Goal: Entertainment & Leisure: Consume media (video, audio)

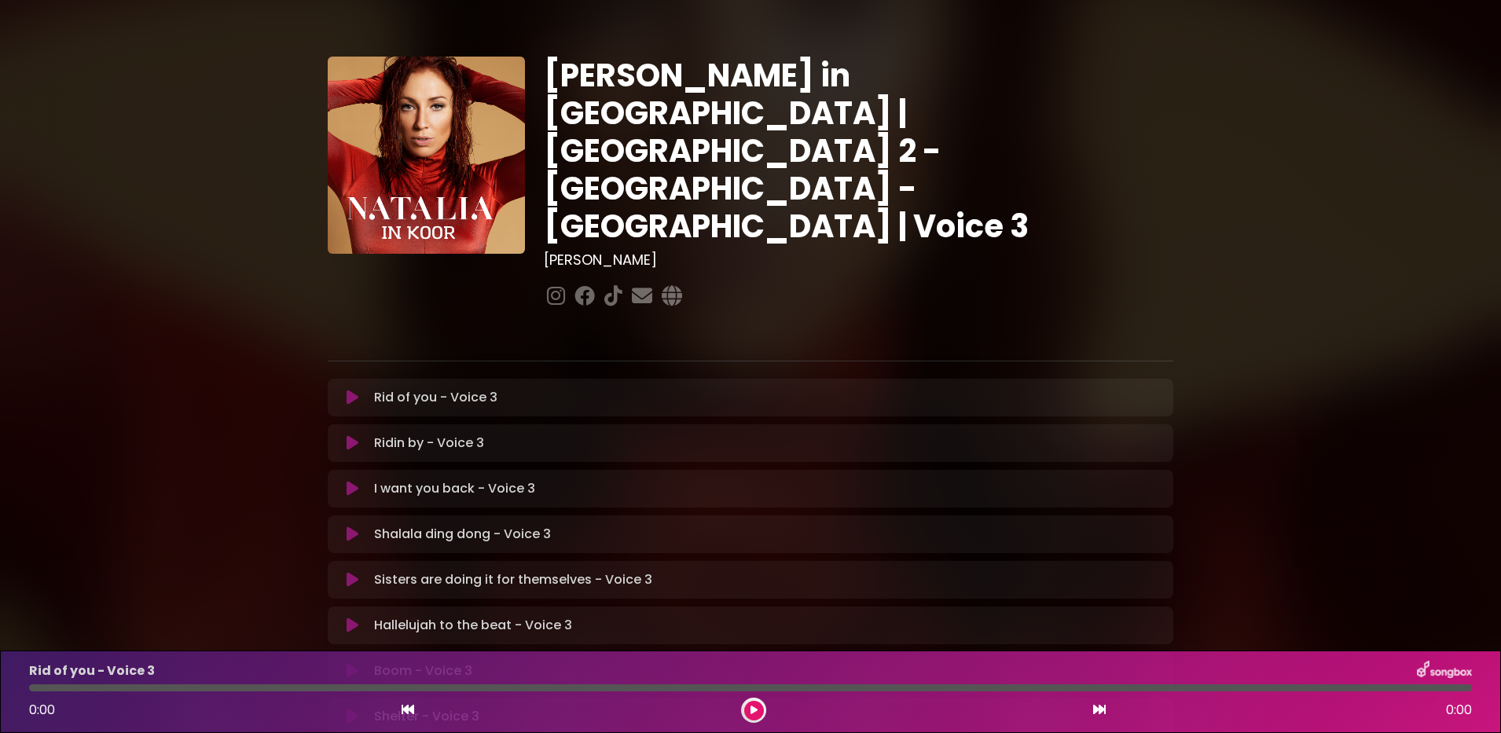
click at [754, 714] on icon at bounding box center [754, 710] width 7 height 9
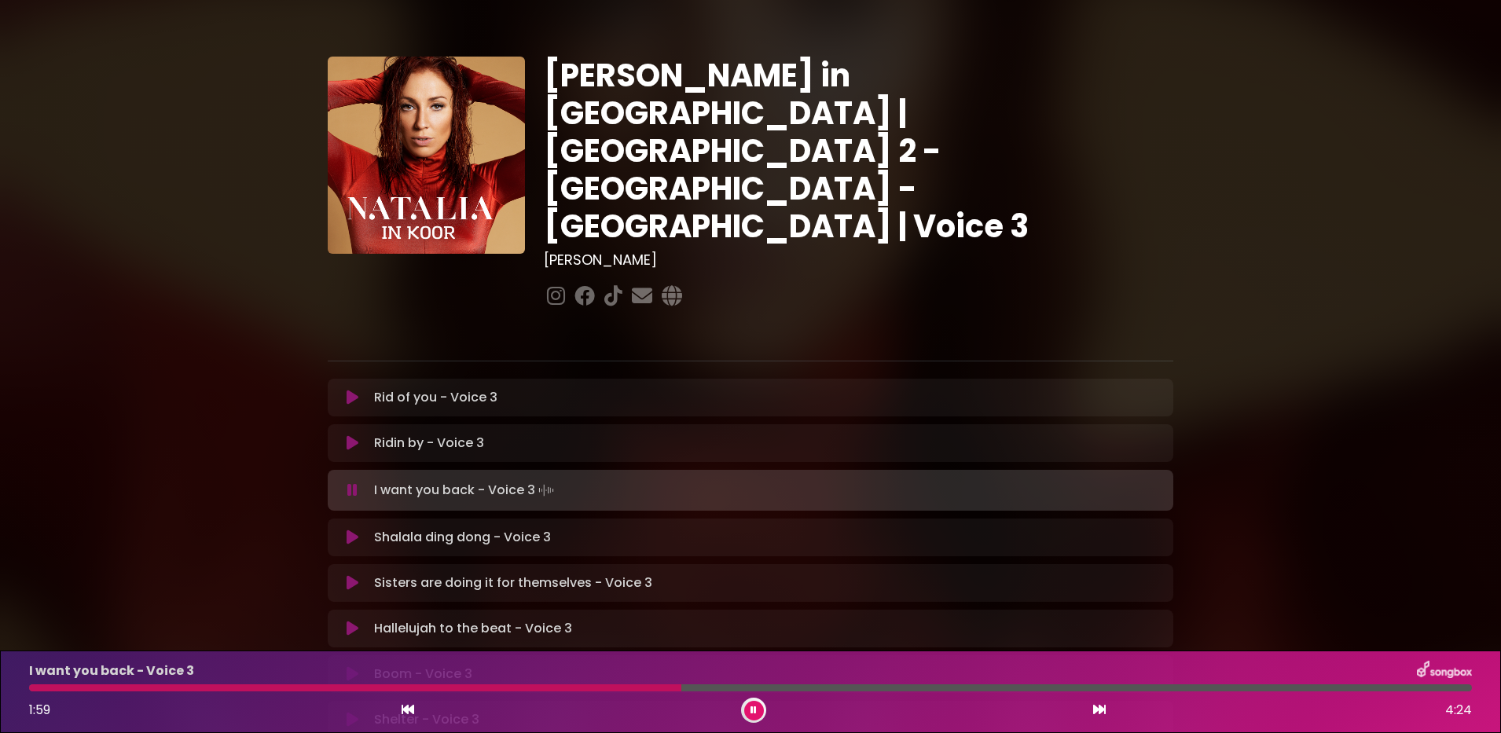
click at [39, 698] on div "1:59 4:24" at bounding box center [751, 710] width 1462 height 25
click at [42, 692] on div "I want you back - Voice 3 2:01 4:24" at bounding box center [751, 692] width 1462 height 62
click at [756, 708] on icon at bounding box center [754, 710] width 6 height 9
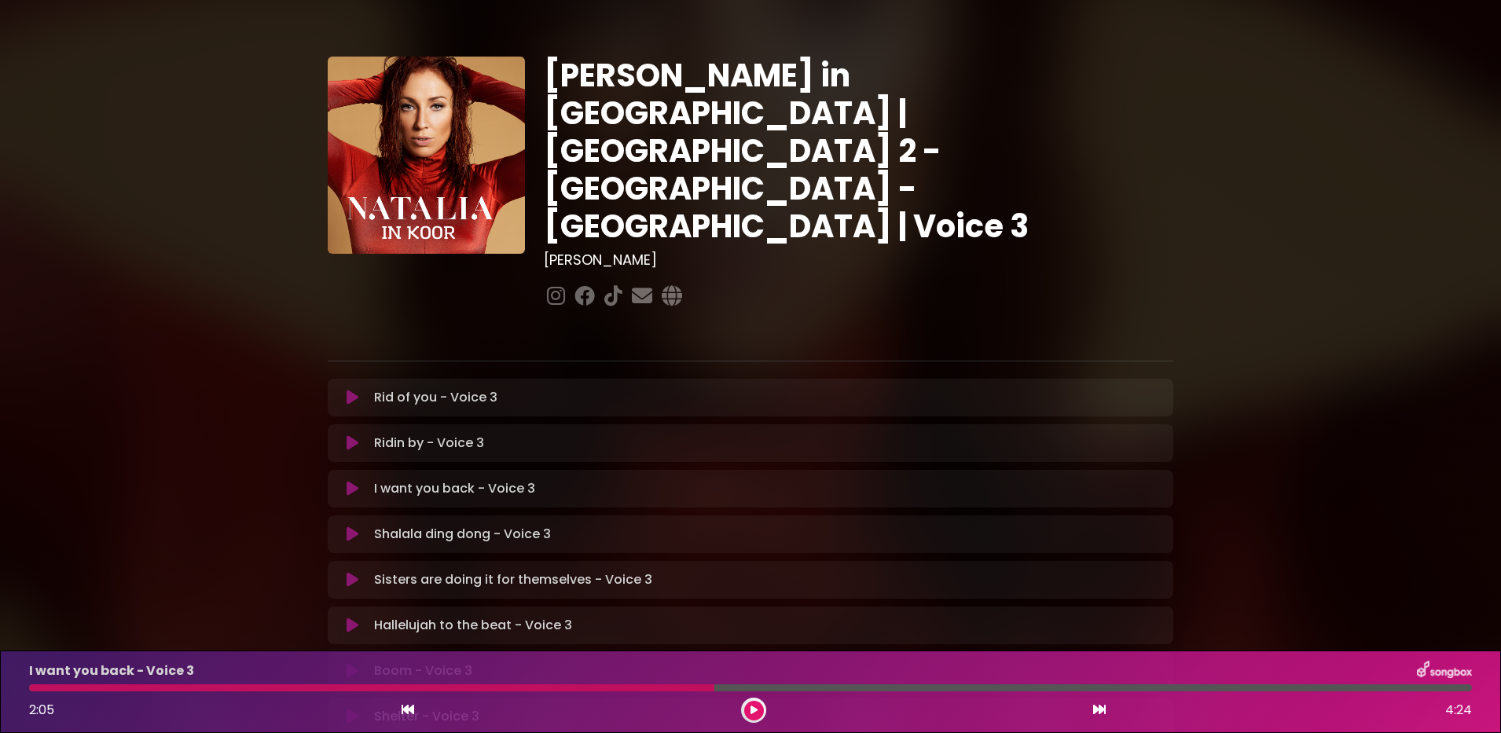
click at [41, 692] on div "I want you back - Voice 3 2:05 4:24" at bounding box center [751, 692] width 1462 height 62
click at [405, 711] on icon at bounding box center [408, 709] width 13 height 13
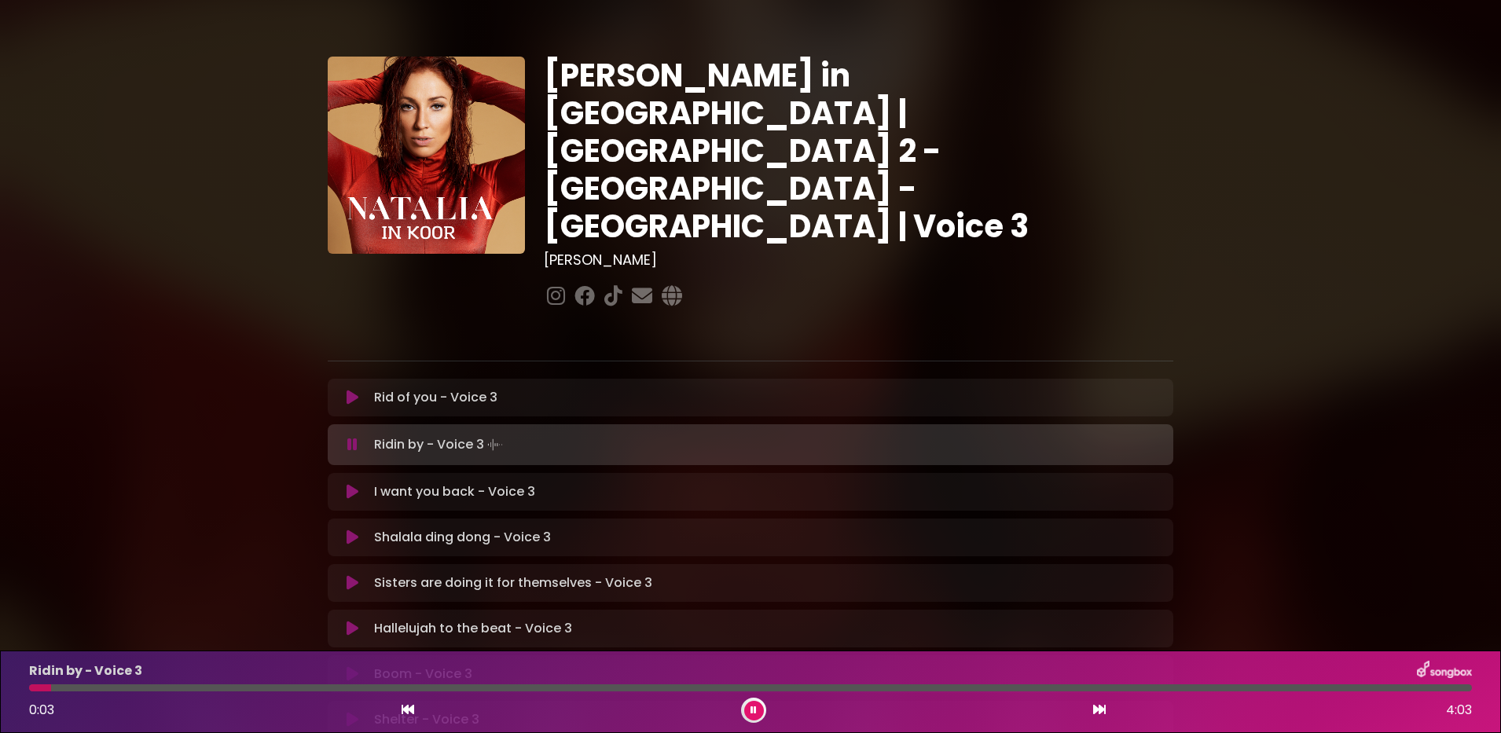
click at [1095, 709] on icon at bounding box center [1099, 709] width 13 height 13
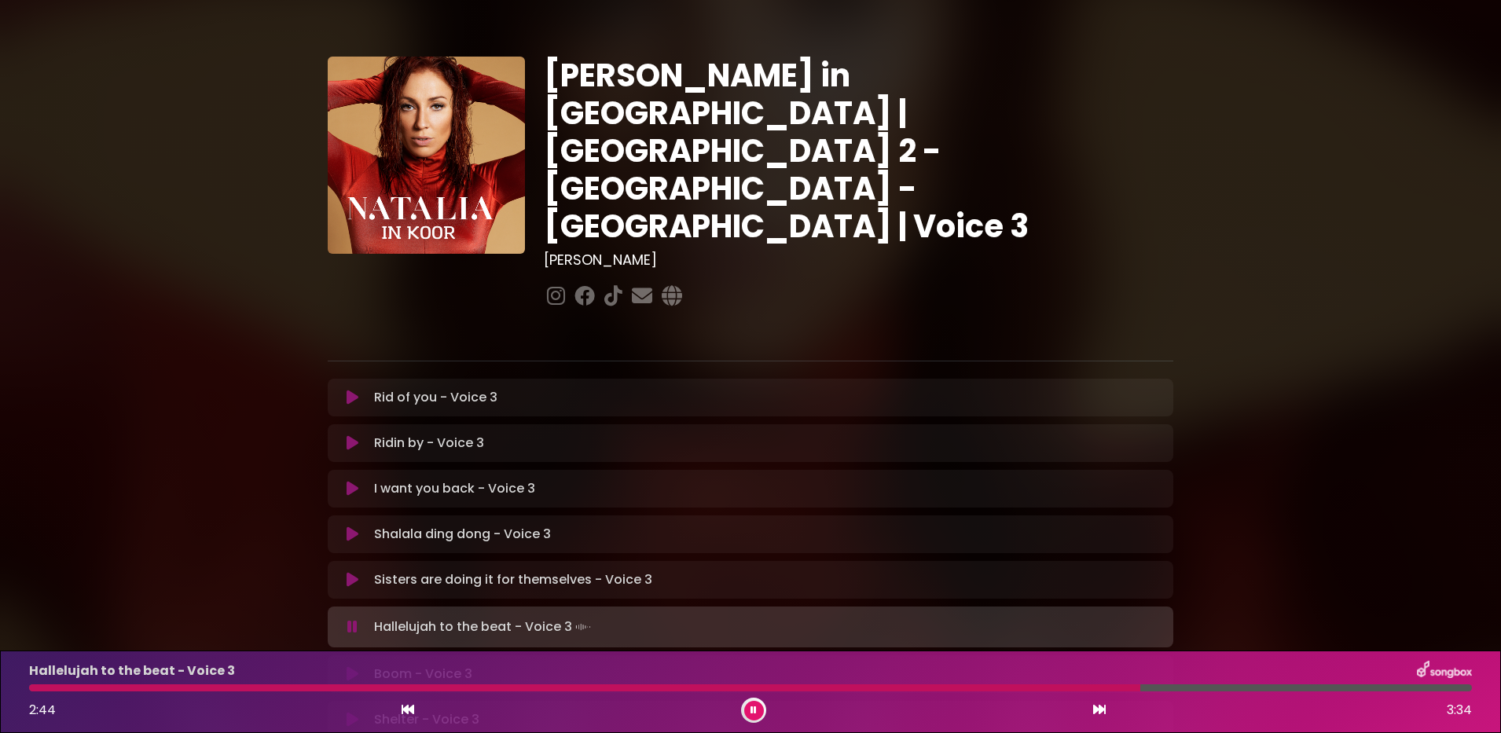
click at [406, 707] on icon at bounding box center [408, 709] width 13 height 13
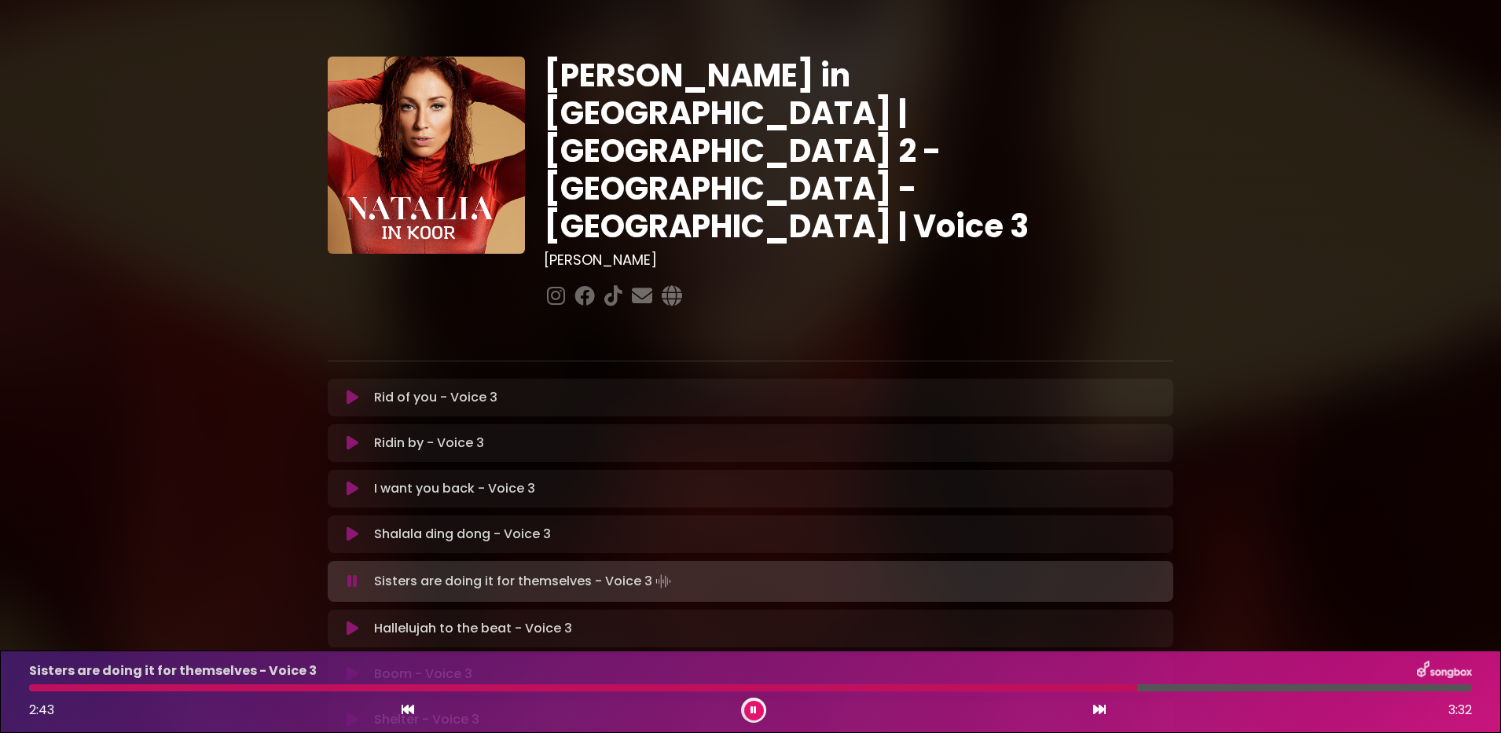
click at [1093, 713] on button at bounding box center [1100, 710] width 14 height 20
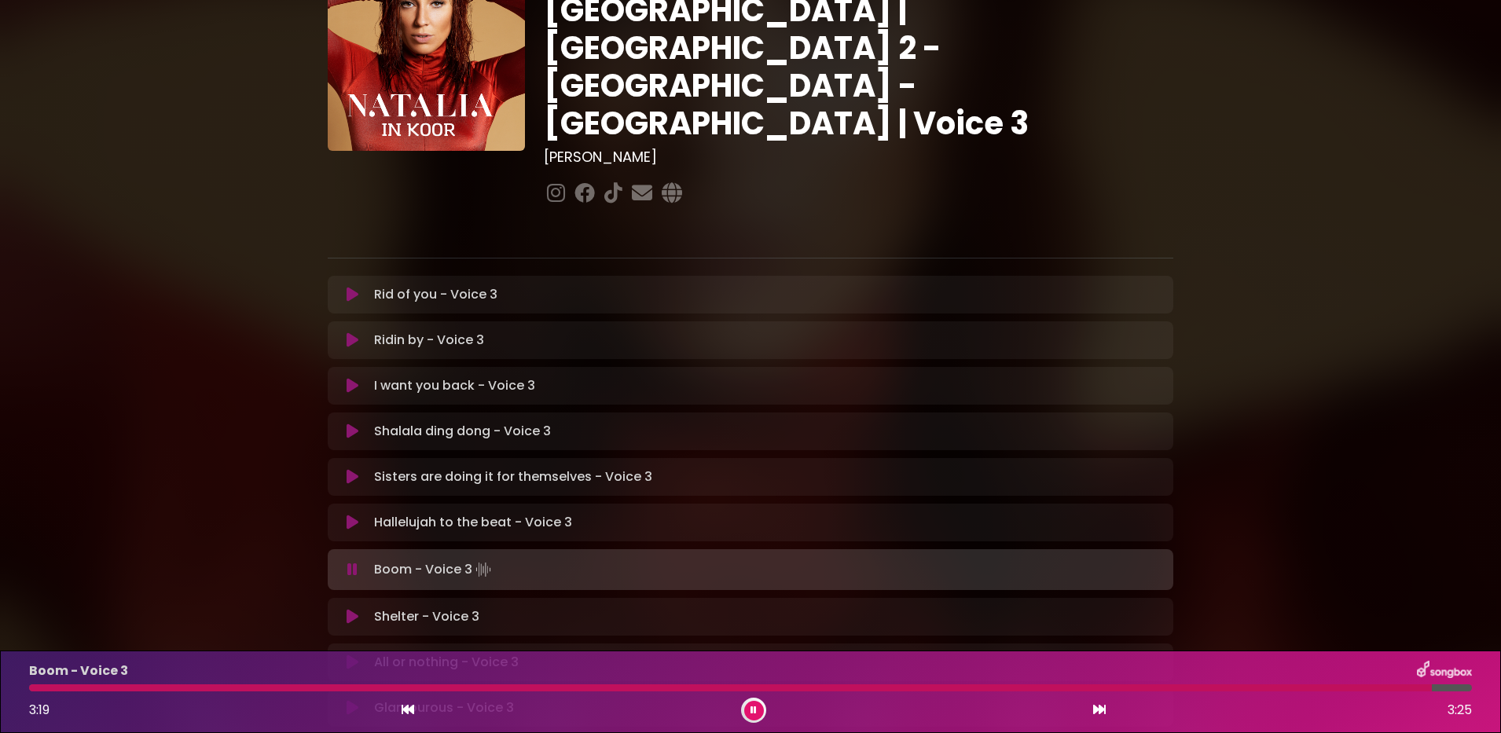
scroll to position [167, 0]
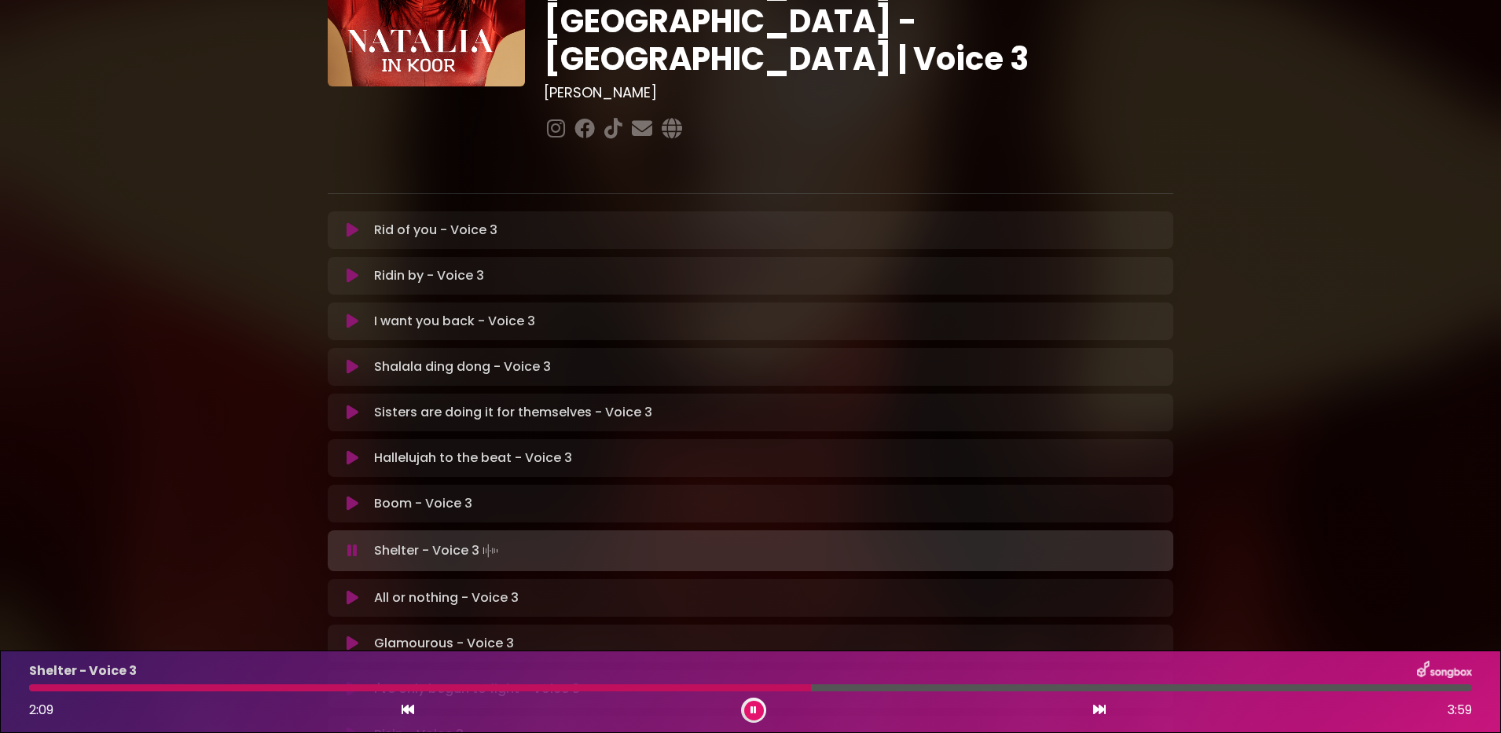
click at [793, 531] on div "Shelter - Voice 3 Loading Track... Name" at bounding box center [751, 551] width 846 height 41
click at [750, 704] on button at bounding box center [754, 711] width 20 height 20
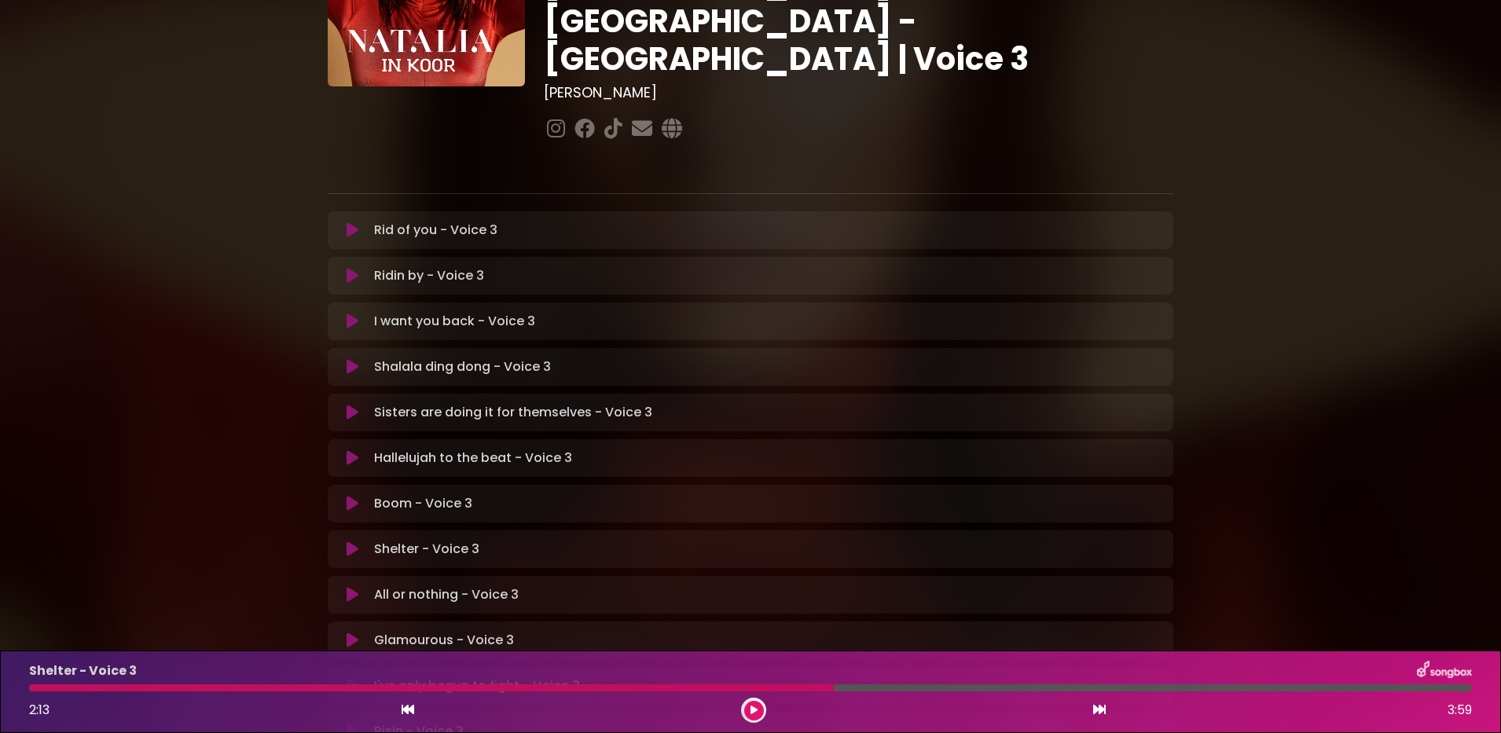
click at [713, 698] on div "2:13 3:59" at bounding box center [751, 710] width 1462 height 25
click at [707, 686] on div at bounding box center [432, 688] width 806 height 7
click at [722, 690] on div at bounding box center [432, 688] width 806 height 7
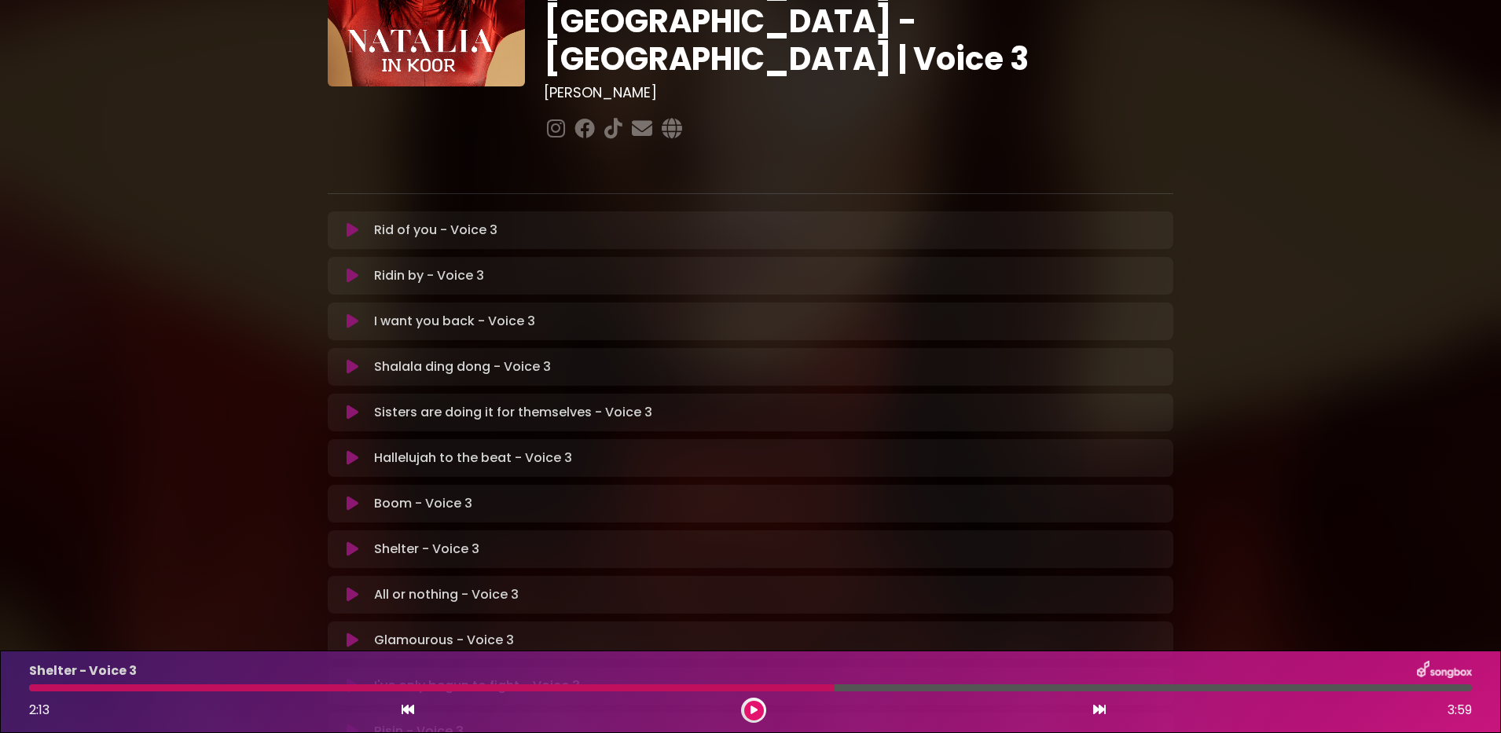
click at [709, 690] on div at bounding box center [432, 688] width 806 height 7
click at [754, 707] on icon at bounding box center [754, 710] width 7 height 9
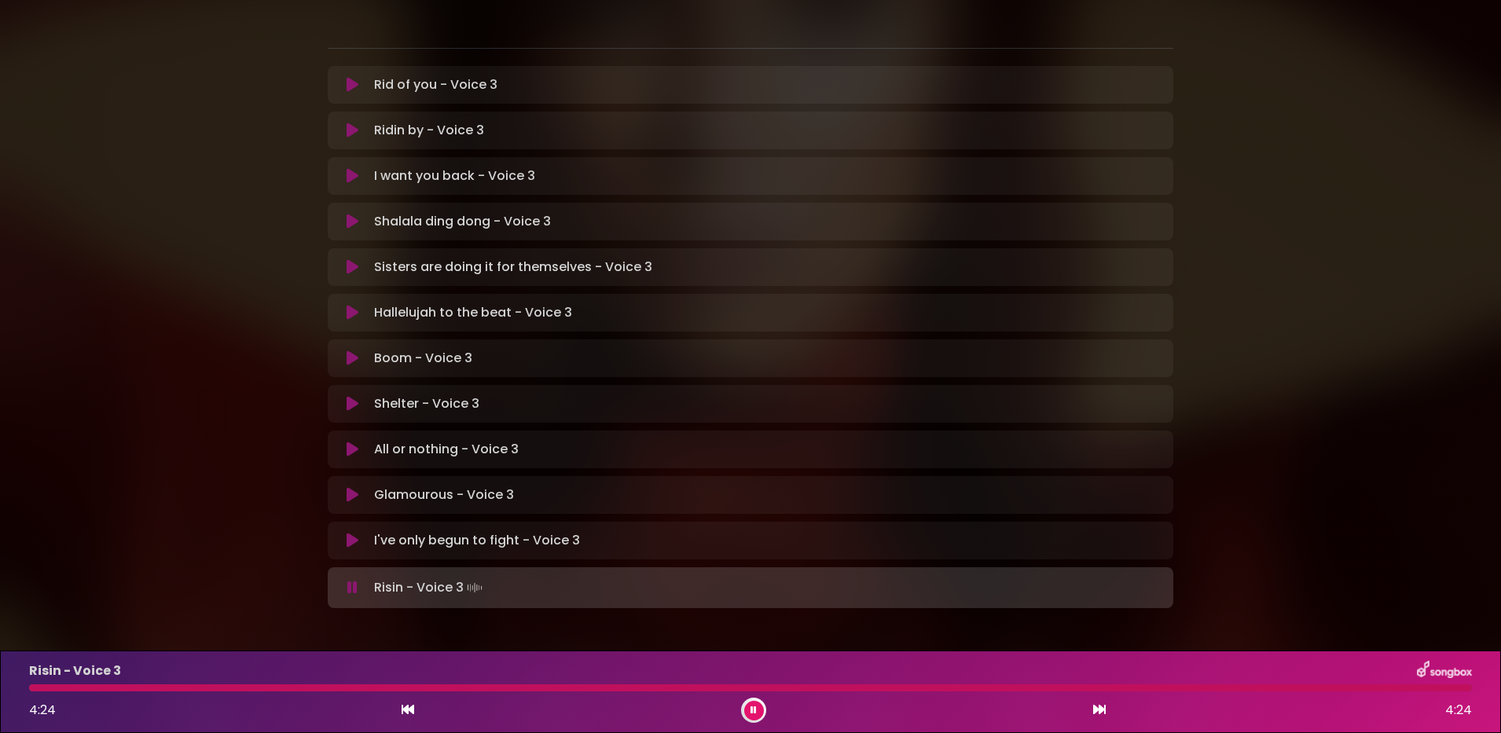
scroll to position [310, 0]
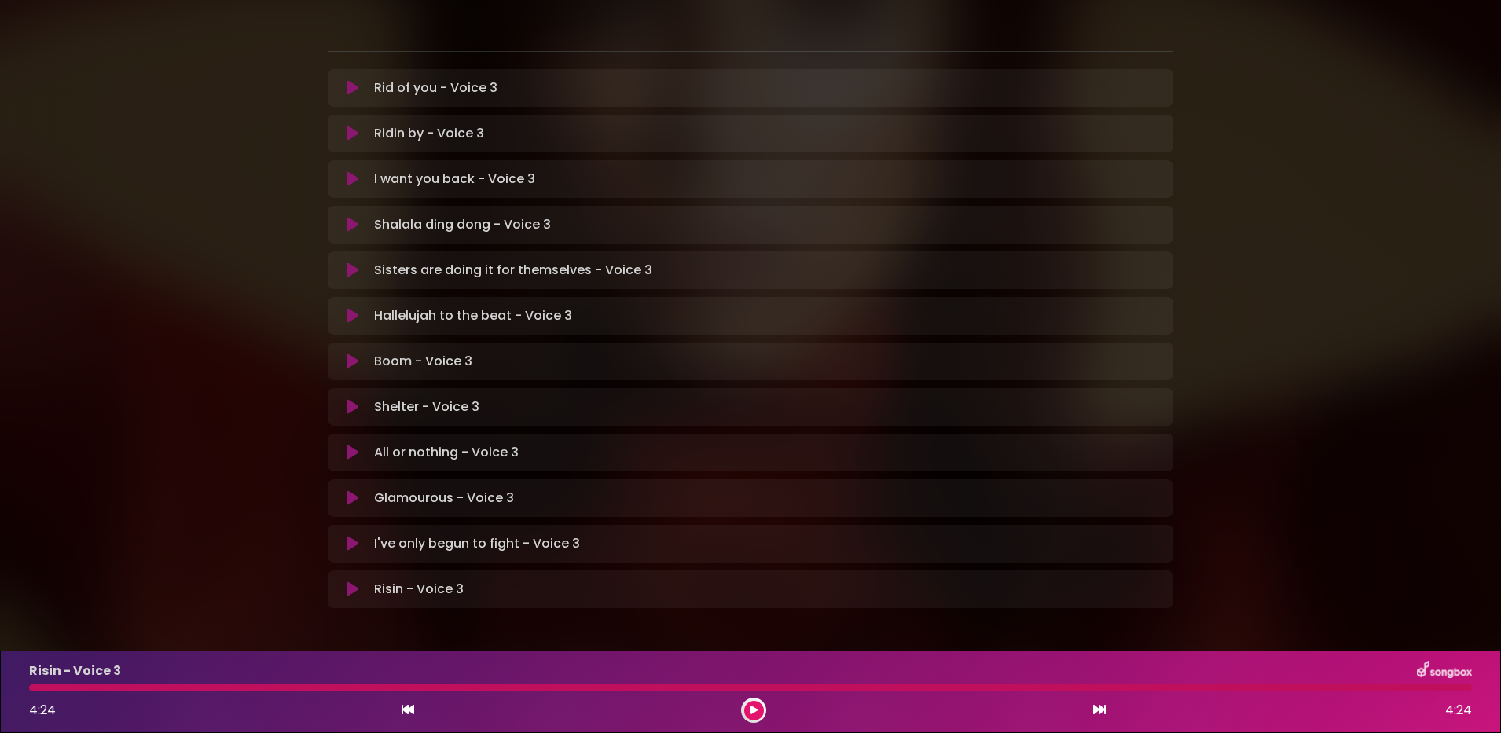
click at [414, 716] on button at bounding box center [408, 710] width 14 height 20
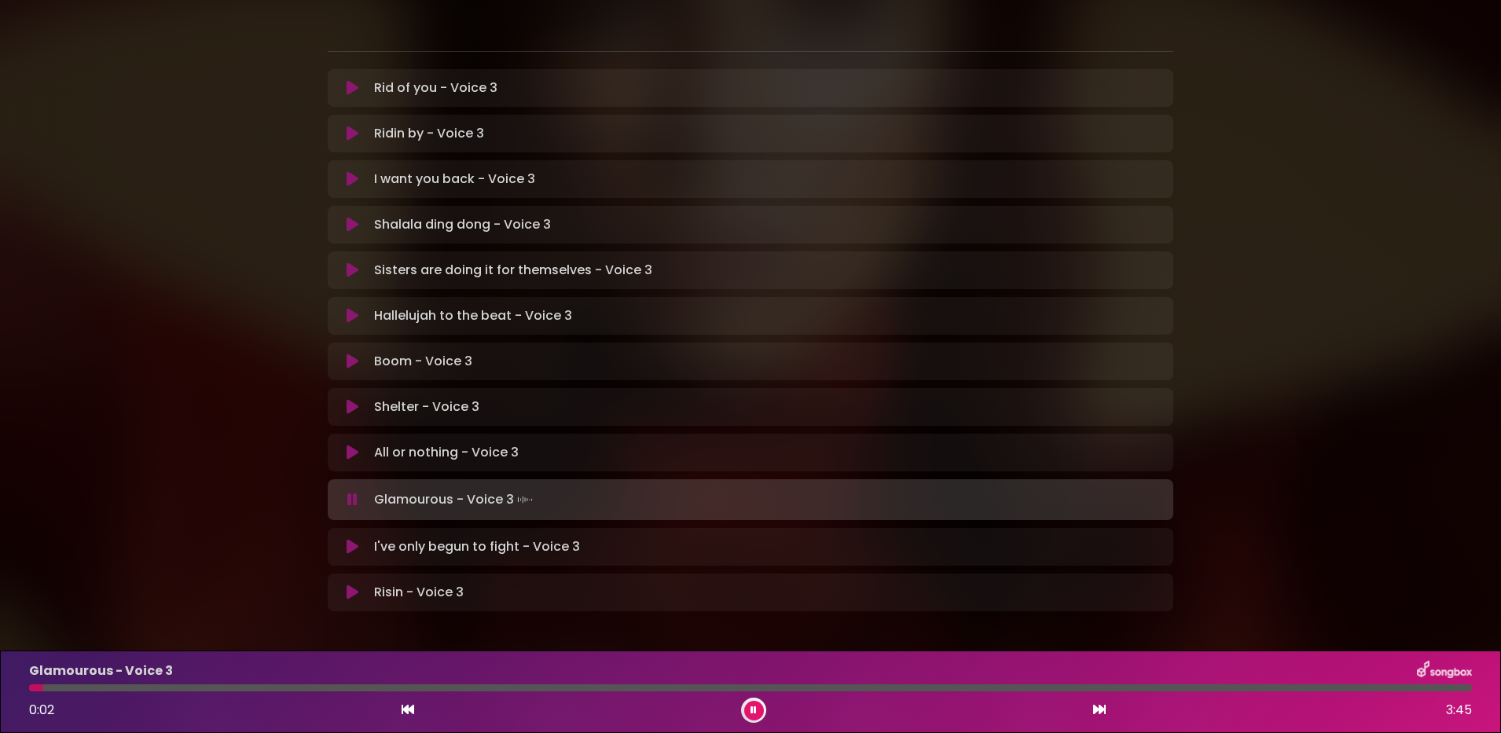
click at [1093, 706] on button at bounding box center [1100, 710] width 14 height 20
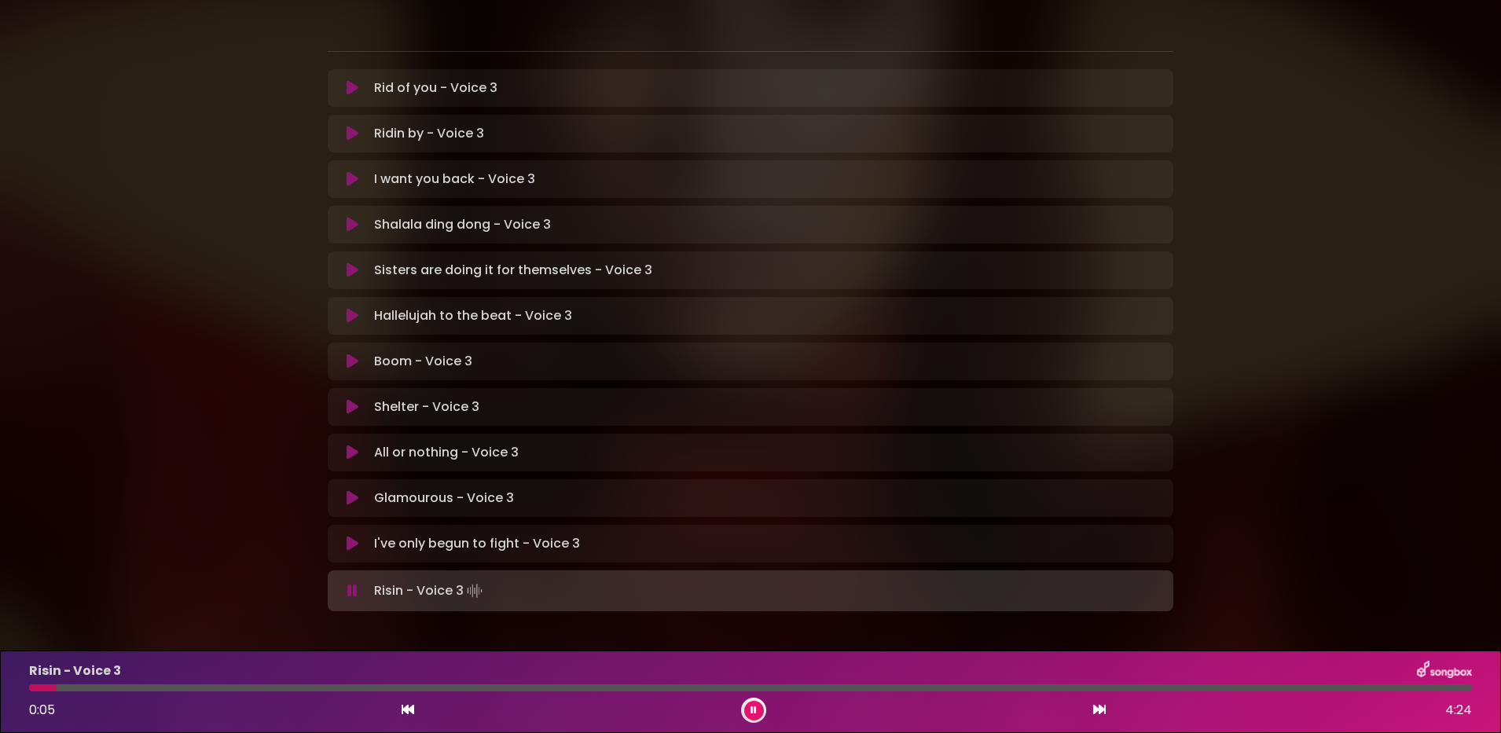
click at [758, 711] on button at bounding box center [754, 711] width 20 height 20
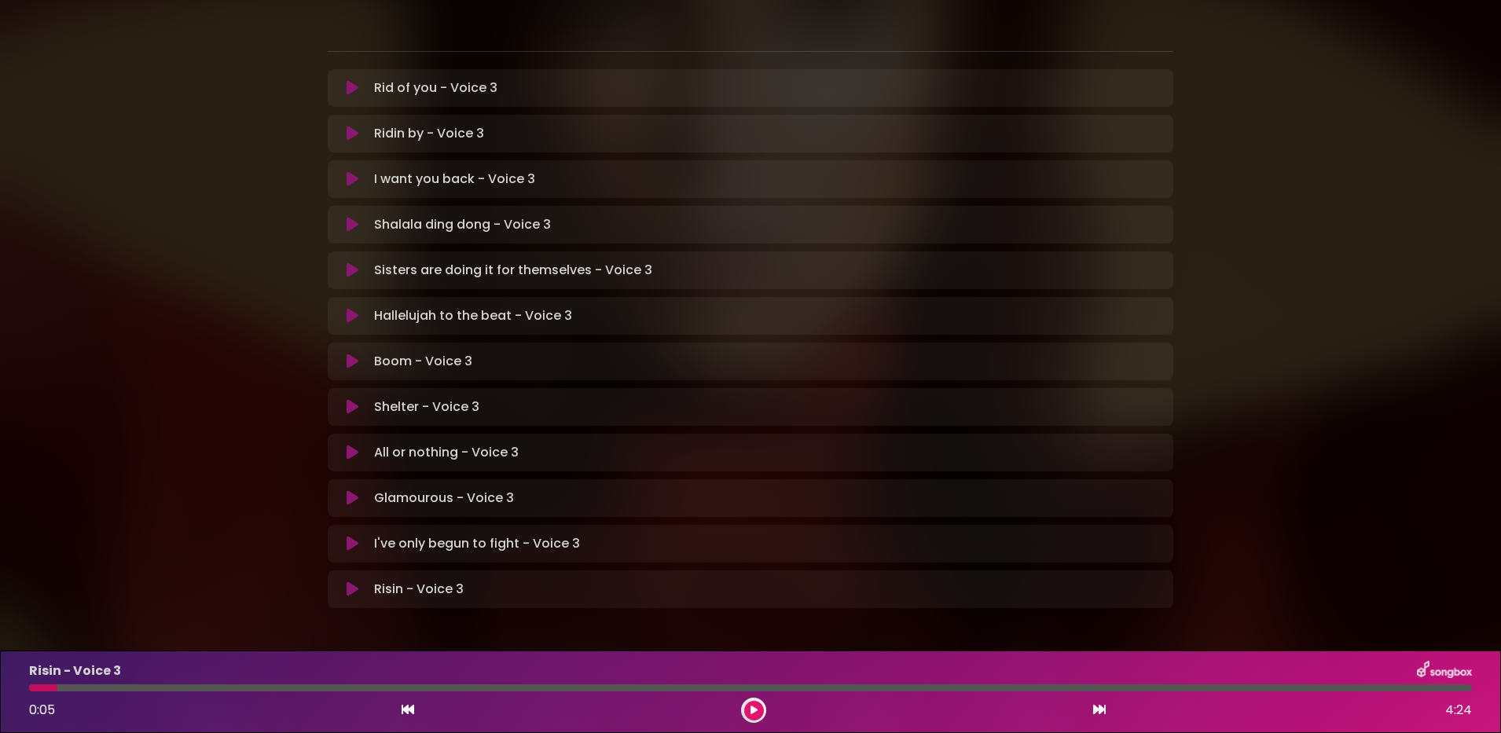
click at [744, 701] on button at bounding box center [754, 711] width 20 height 20
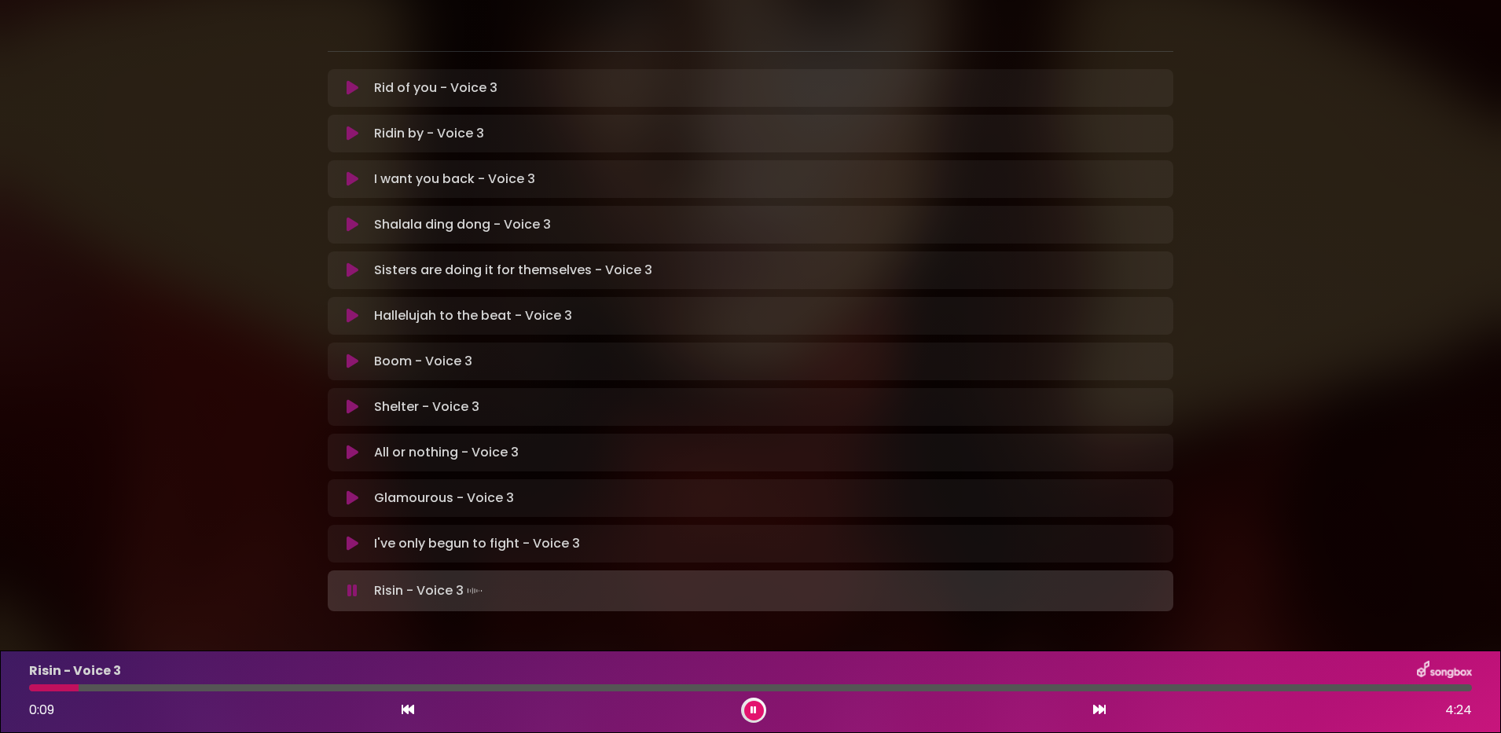
click at [754, 709] on icon at bounding box center [754, 710] width 6 height 9
